Goal: Information Seeking & Learning: Learn about a topic

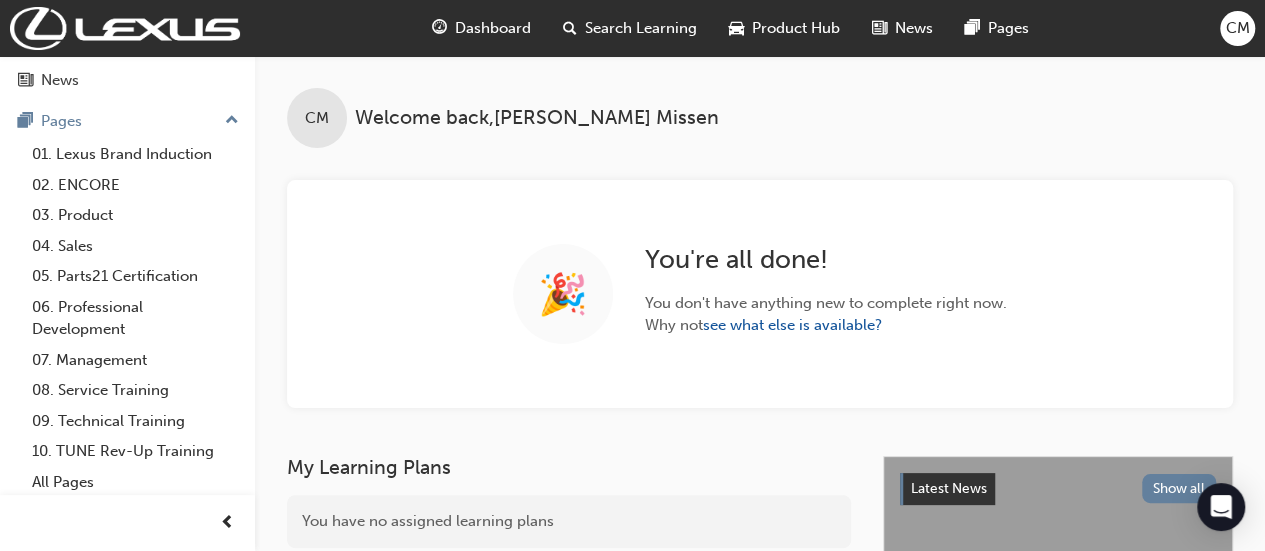
scroll to position [171, 0]
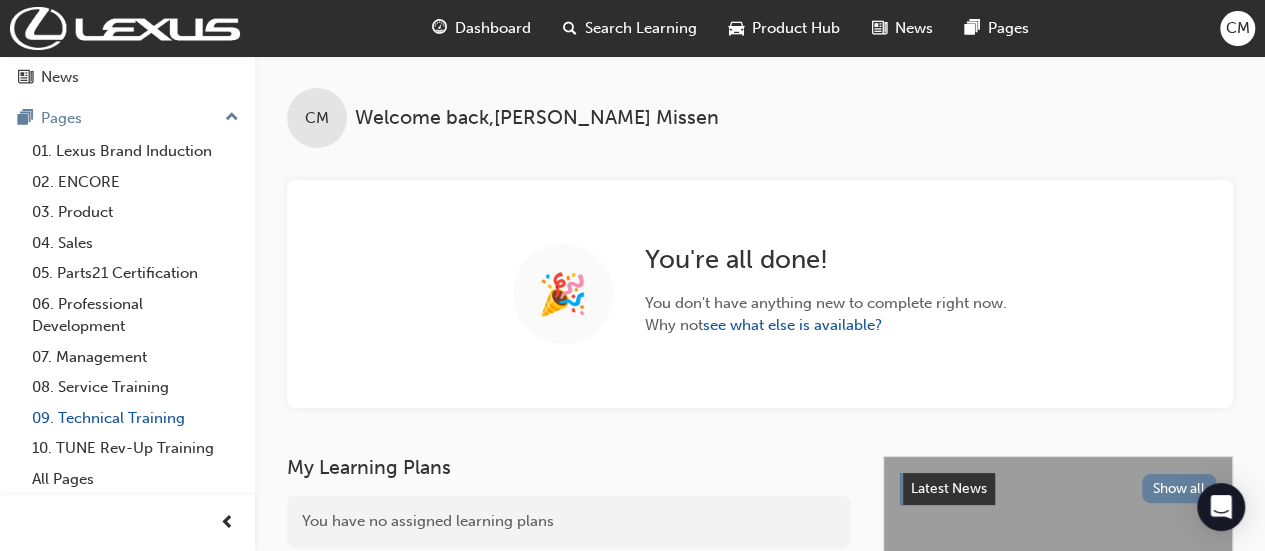
click at [78, 415] on link "09. Technical Training" at bounding box center [135, 418] width 223 height 31
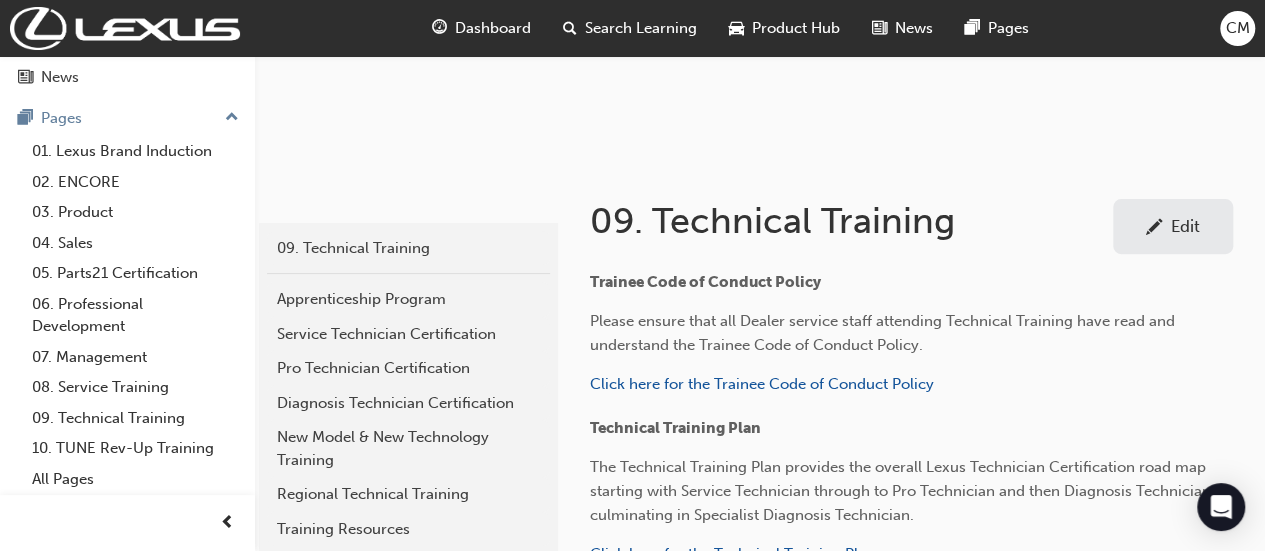
scroll to position [239, 0]
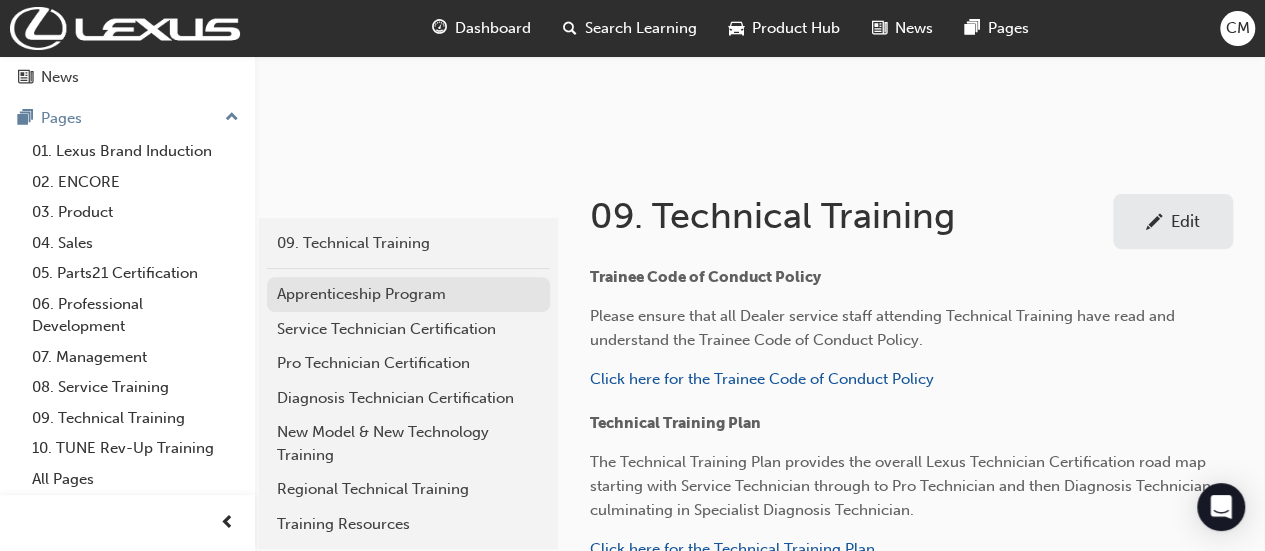
click at [354, 291] on div "Apprenticeship Program" at bounding box center [408, 294] width 263 height 23
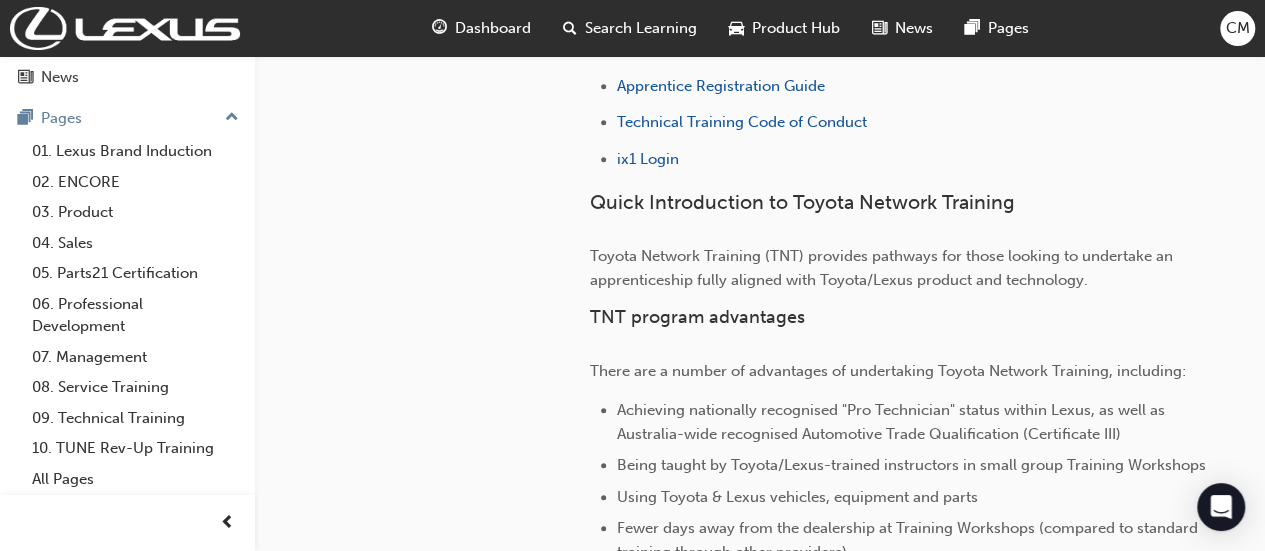
scroll to position [658, 0]
